Goal: Transaction & Acquisition: Purchase product/service

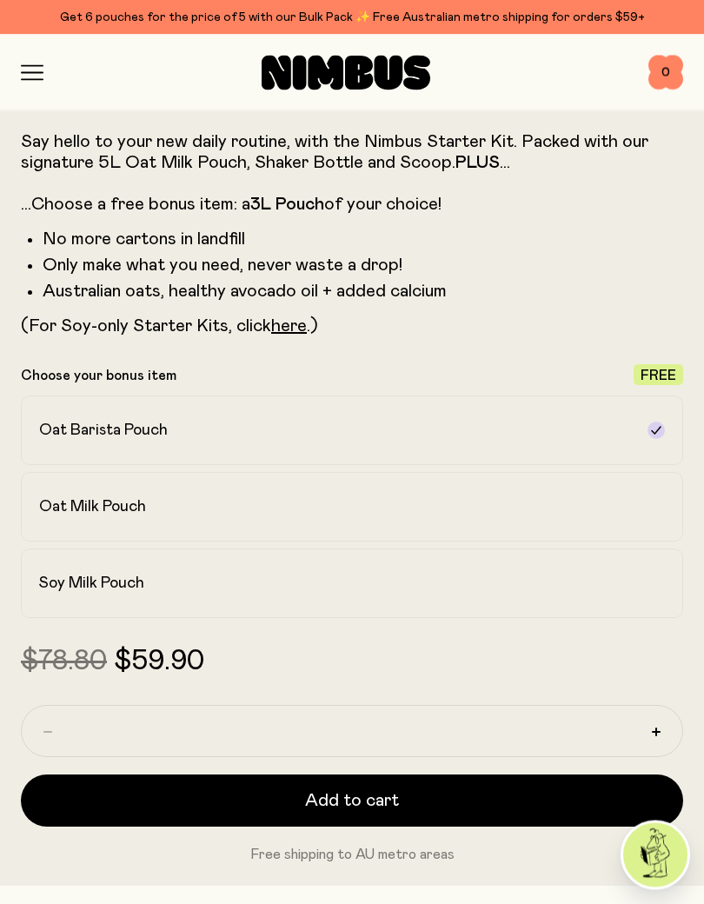
scroll to position [806, 0]
click at [63, 585] on h2 "Soy Milk Pouch" at bounding box center [91, 583] width 105 height 21
click at [67, 429] on h2 "Oat Barista Pouch" at bounding box center [103, 430] width 129 height 21
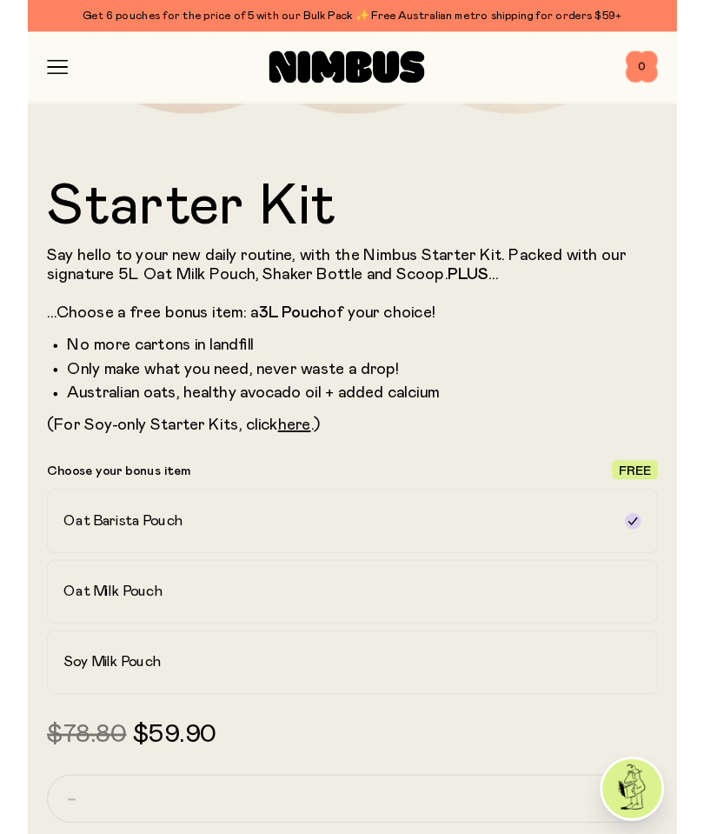
scroll to position [669, 0]
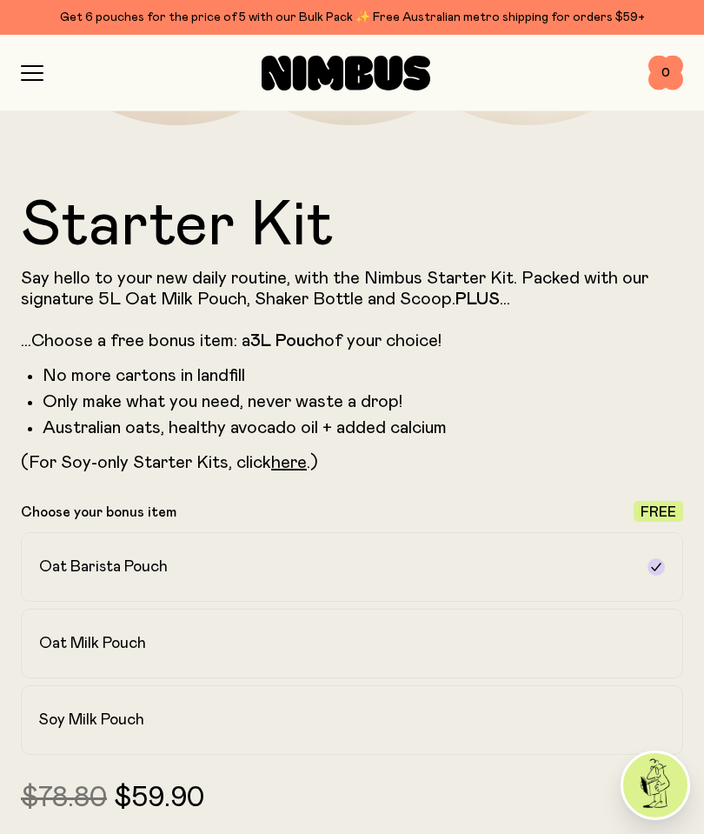
click at [290, 460] on link "here" at bounding box center [289, 462] width 36 height 17
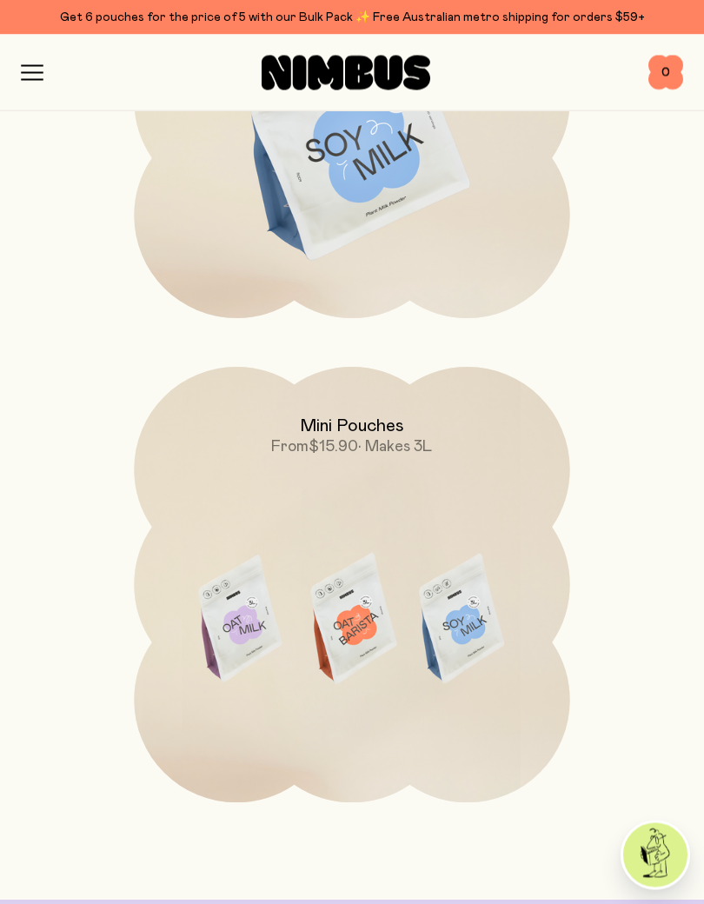
scroll to position [7914, 0]
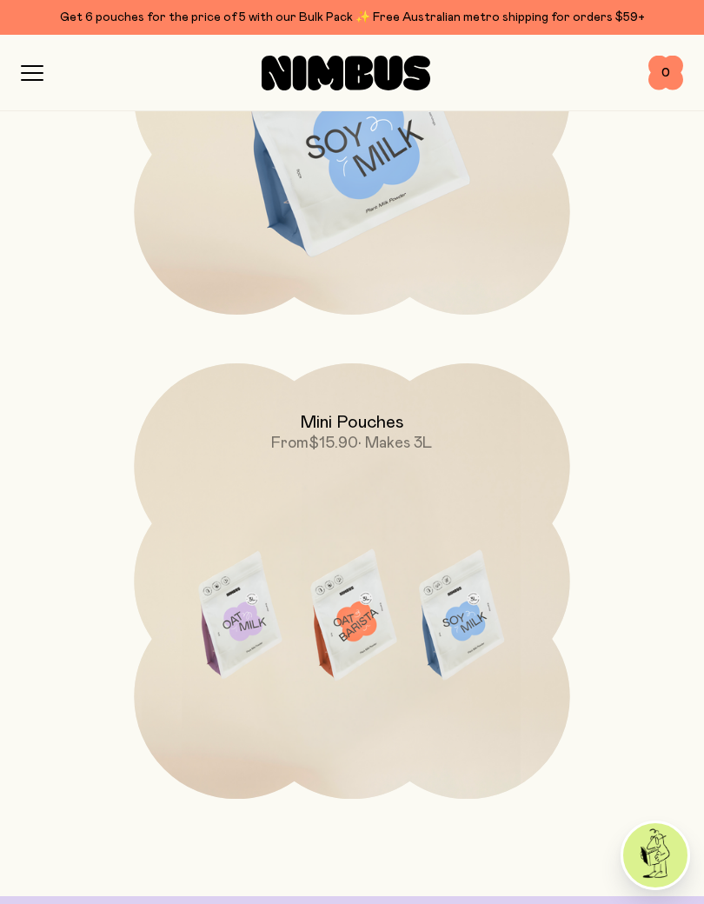
click at [313, 534] on img at bounding box center [352, 619] width 436 height 512
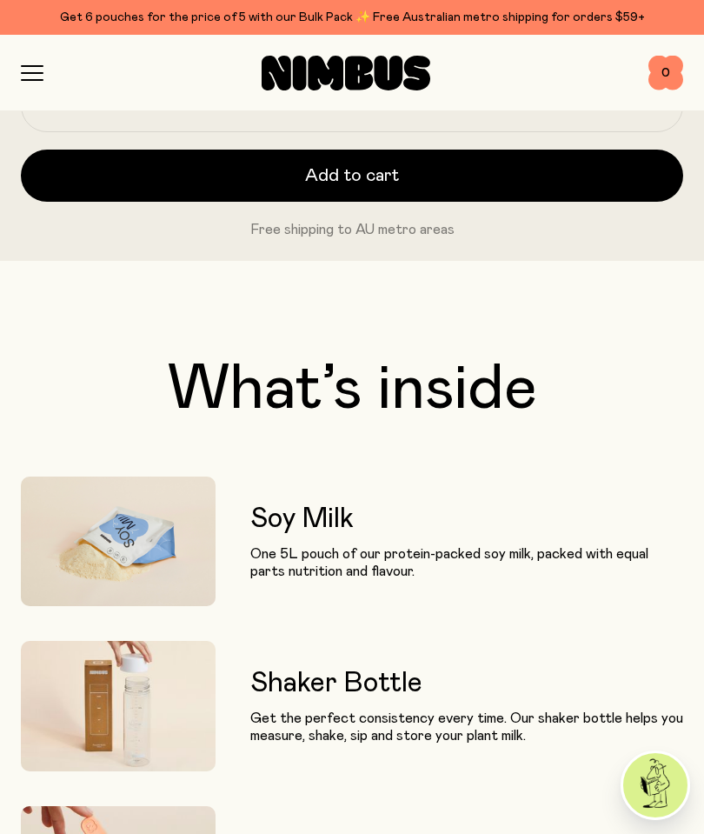
scroll to position [1148, 0]
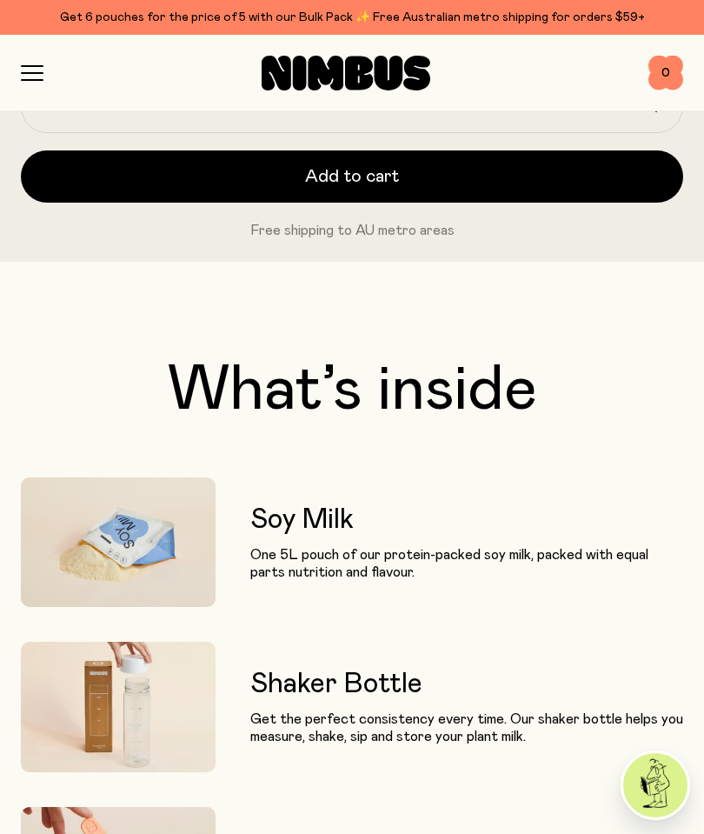
click at [336, 710] on p "Get the perfect consistency every time. Our shaker bottle helps you measure, sh…" at bounding box center [466, 727] width 433 height 35
click at [300, 687] on h3 "Shaker Bottle" at bounding box center [466, 684] width 433 height 31
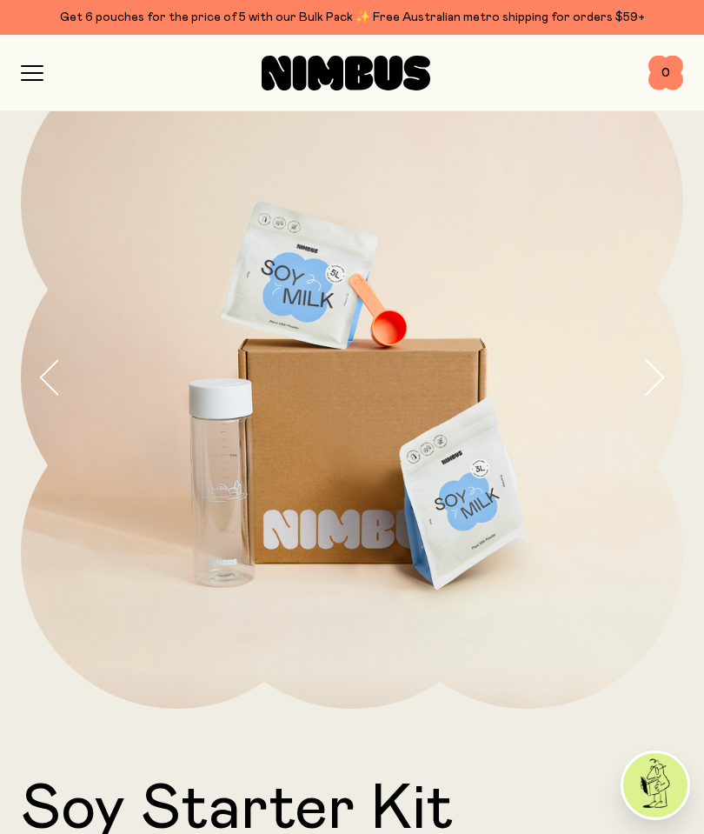
scroll to position [0, 0]
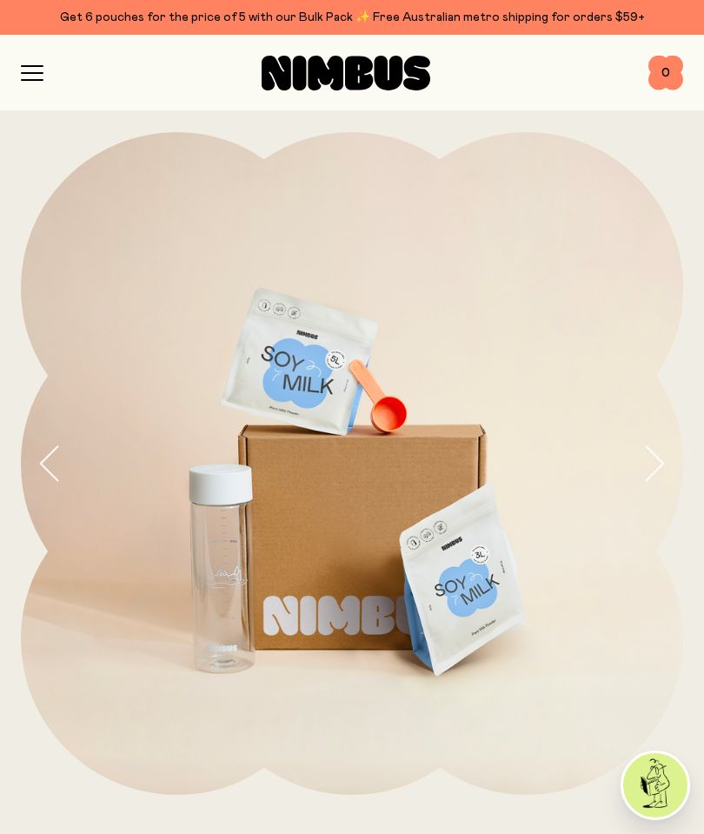
click at [37, 71] on icon "button" at bounding box center [32, 73] width 23 height 16
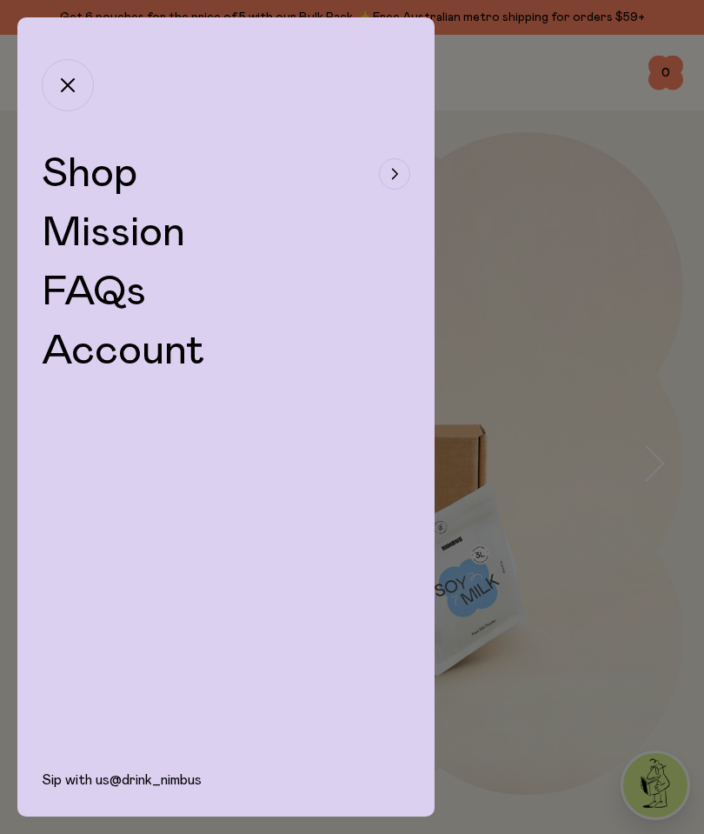
click at [80, 173] on span "Shop" at bounding box center [90, 174] width 96 height 42
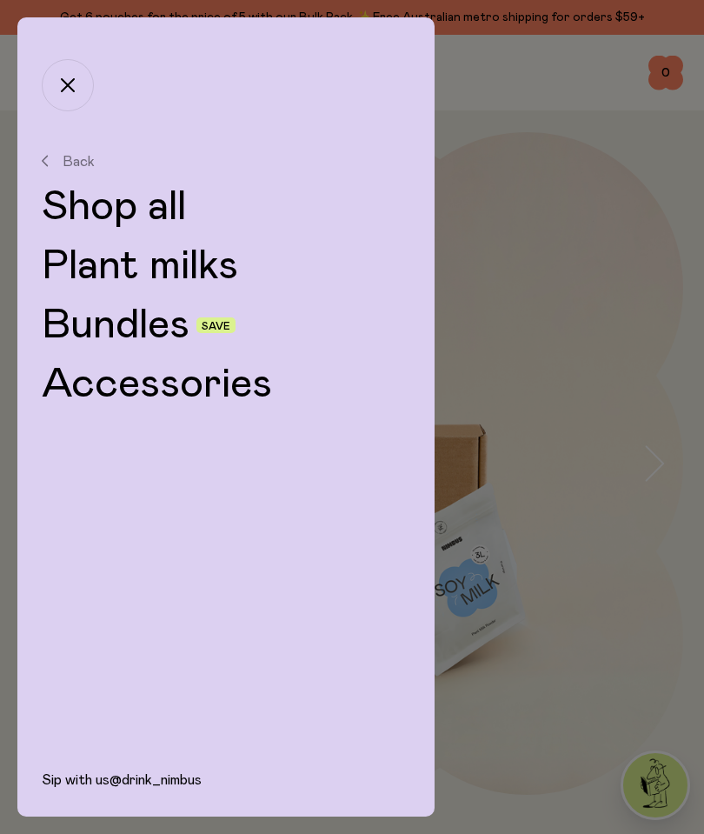
click at [89, 206] on link "Shop all" at bounding box center [226, 207] width 369 height 42
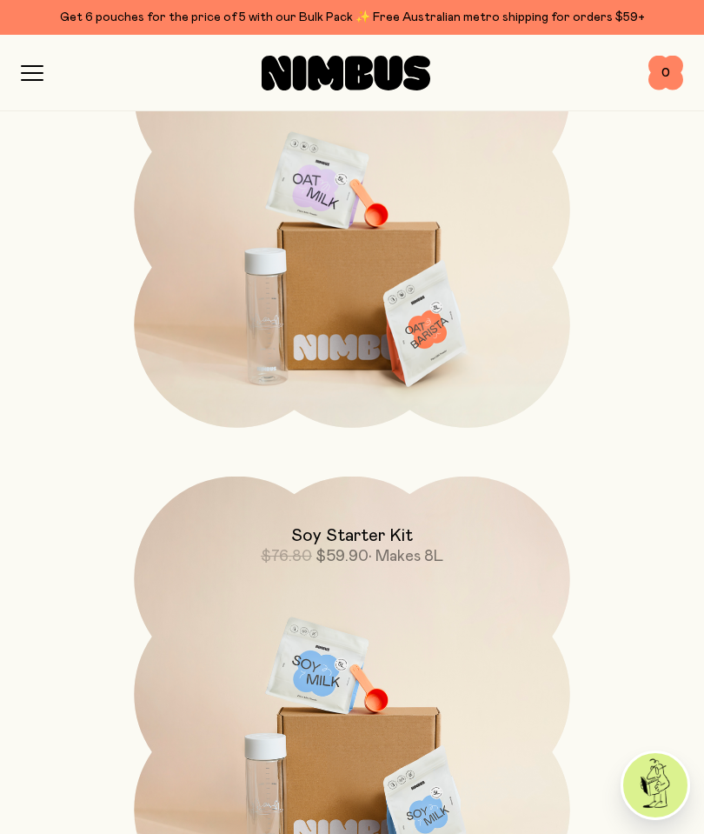
scroll to position [2522, 0]
